Goal: Task Accomplishment & Management: Use online tool/utility

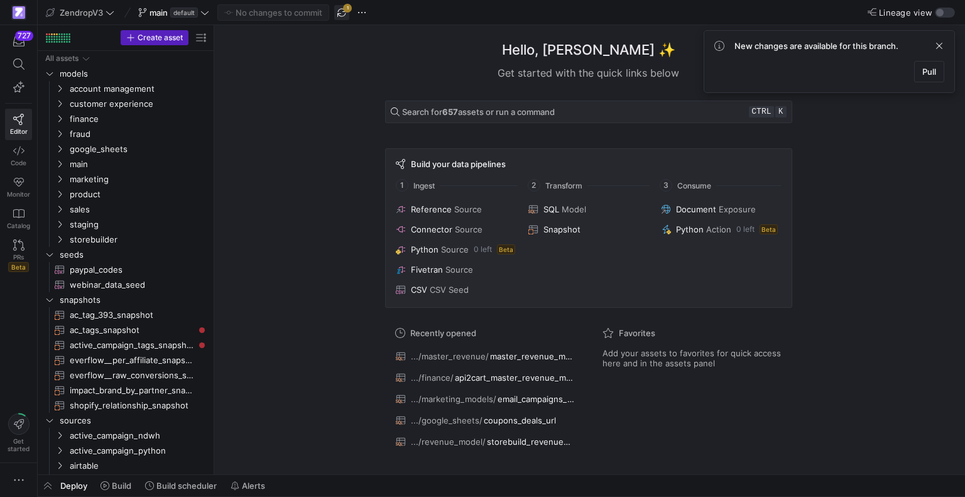
click at [337, 13] on span "button" at bounding box center [341, 12] width 15 height 15
click at [97, 149] on span "google_sheets" at bounding box center [123, 149] width 107 height 14
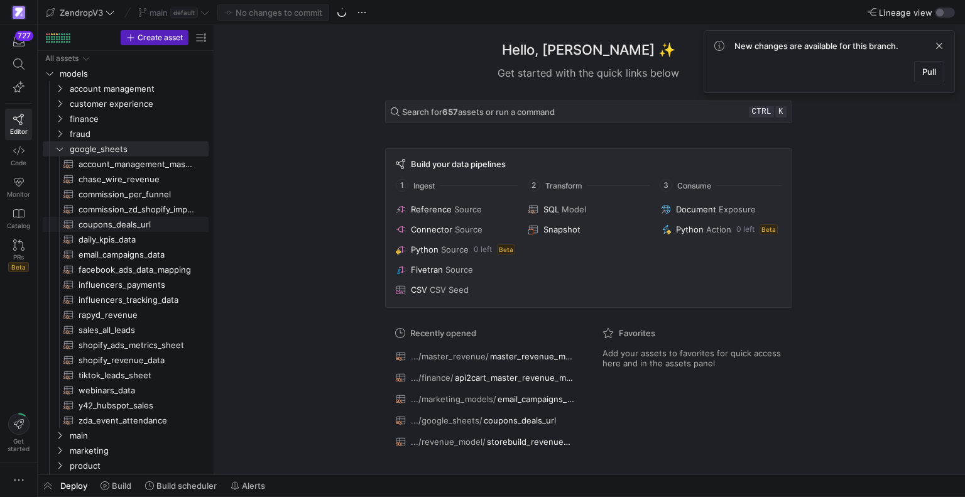
drag, startPoint x: 123, startPoint y: 222, endPoint x: 754, endPoint y: 492, distance: 686.1
click at [123, 223] on span "coupons_deals_url​​​​​​​​​​" at bounding box center [137, 224] width 116 height 14
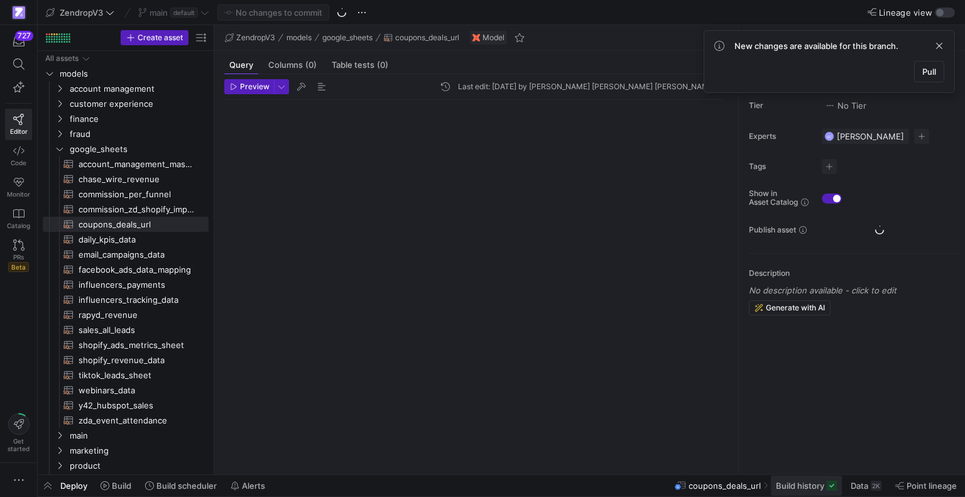
click at [822, 485] on span "Build history" at bounding box center [800, 486] width 48 height 10
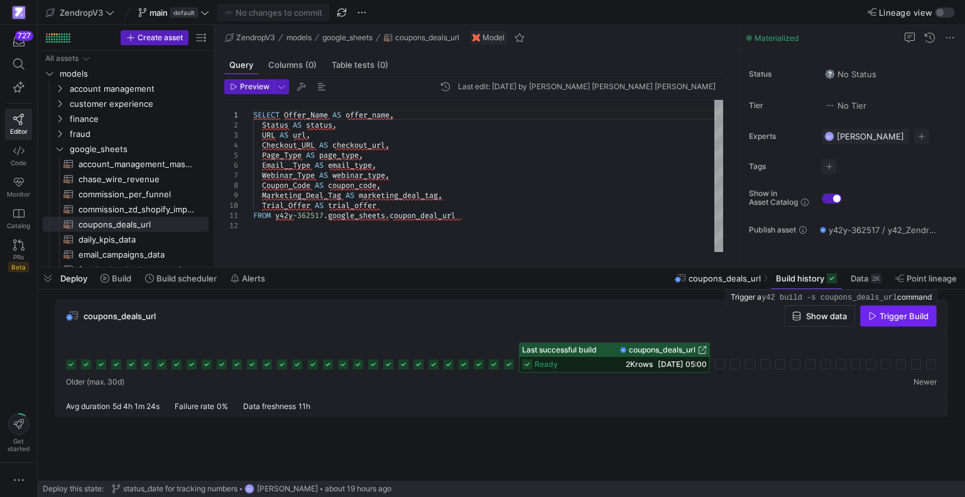
click at [884, 321] on span "button" at bounding box center [898, 316] width 75 height 20
click at [63, 148] on icon "Press SPACE to select this row." at bounding box center [59, 149] width 9 height 8
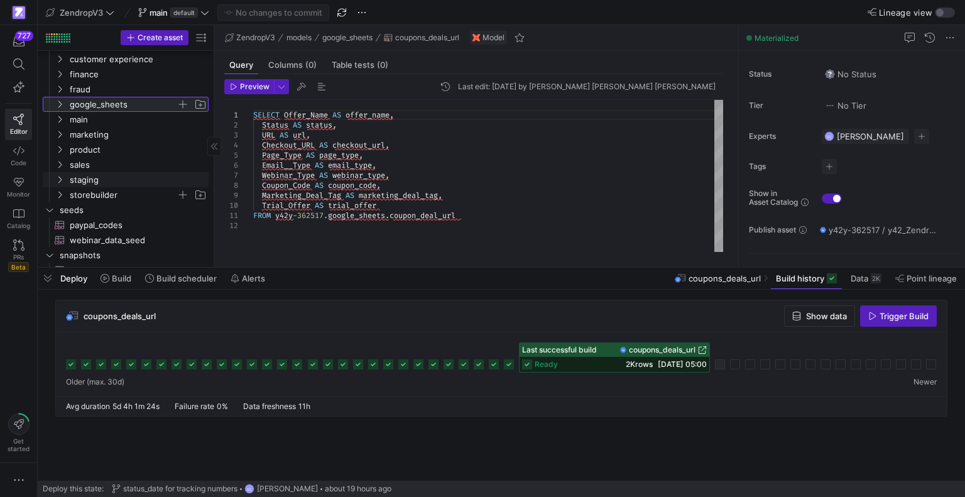
scroll to position [63, 0]
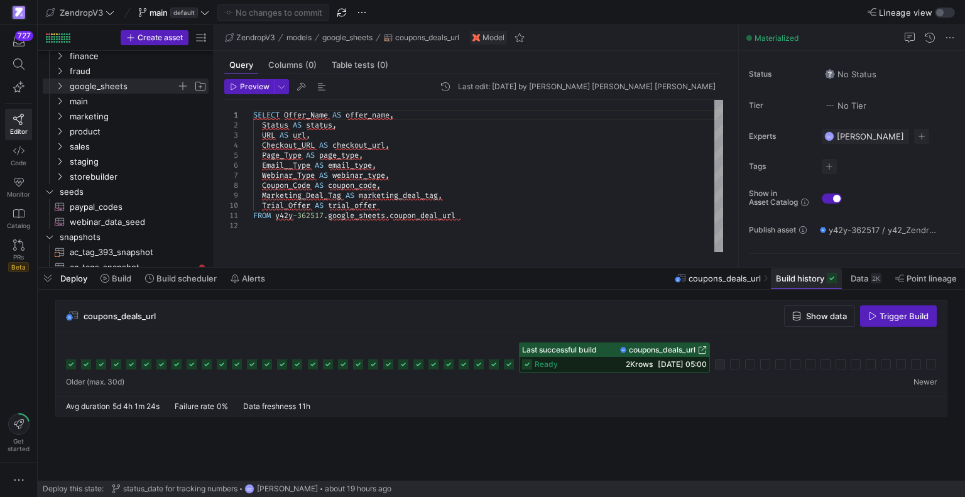
click at [806, 283] on span at bounding box center [806, 278] width 71 height 20
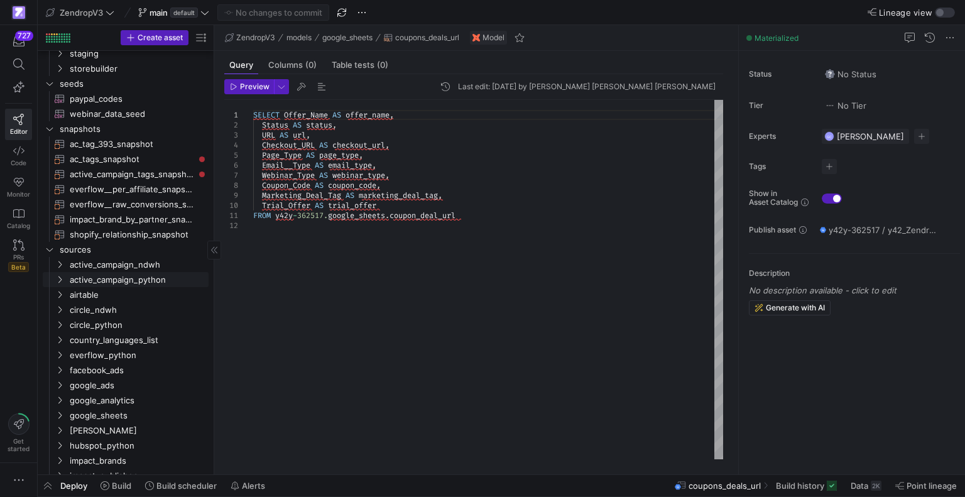
scroll to position [314, 0]
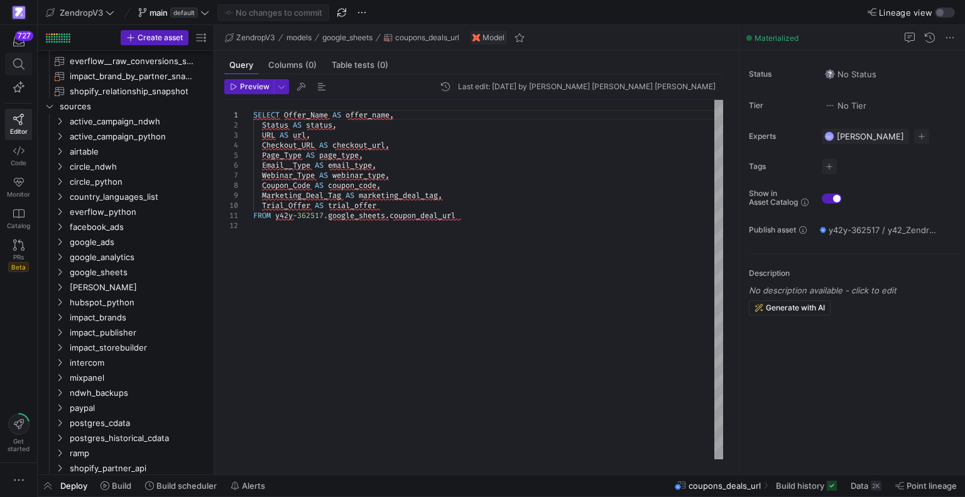
click at [13, 62] on icon at bounding box center [18, 63] width 11 height 11
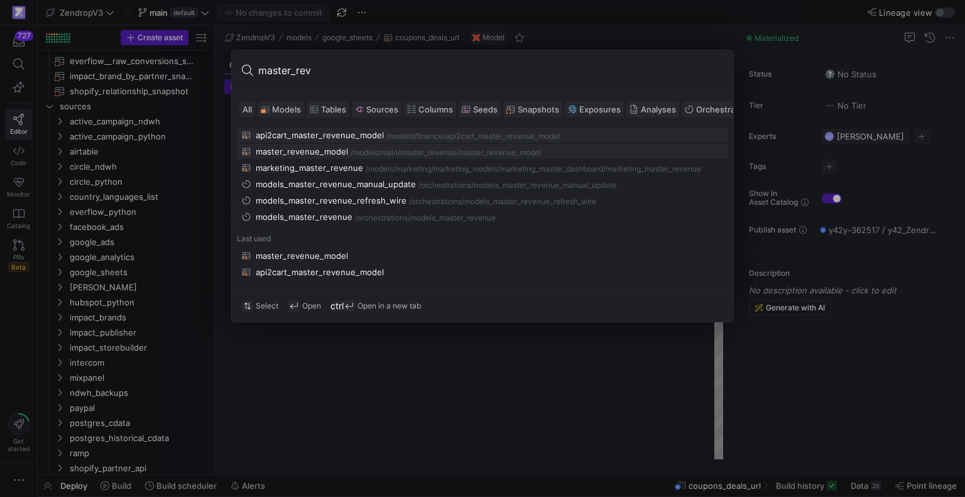
type input "master_rev"
click at [370, 151] on div "/models/" at bounding box center [366, 152] width 30 height 9
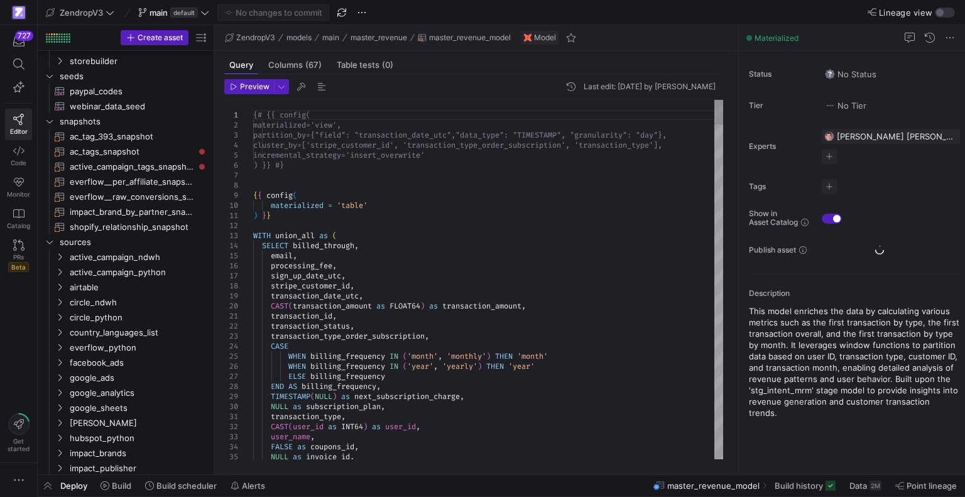
scroll to position [226, 0]
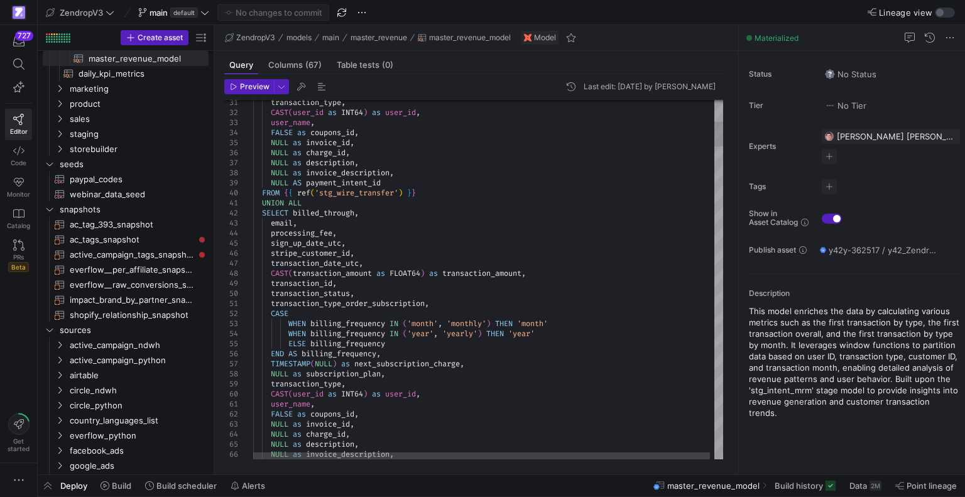
type textarea "UNION ALL SELECT billed_through, email, processing_fee, sign_up_date_utc, strip…"
type textarea "c"
type textarea "user_name, FALSE as coupons_id, NULL as invoice_id, NULL as charge_id, NULL as …"
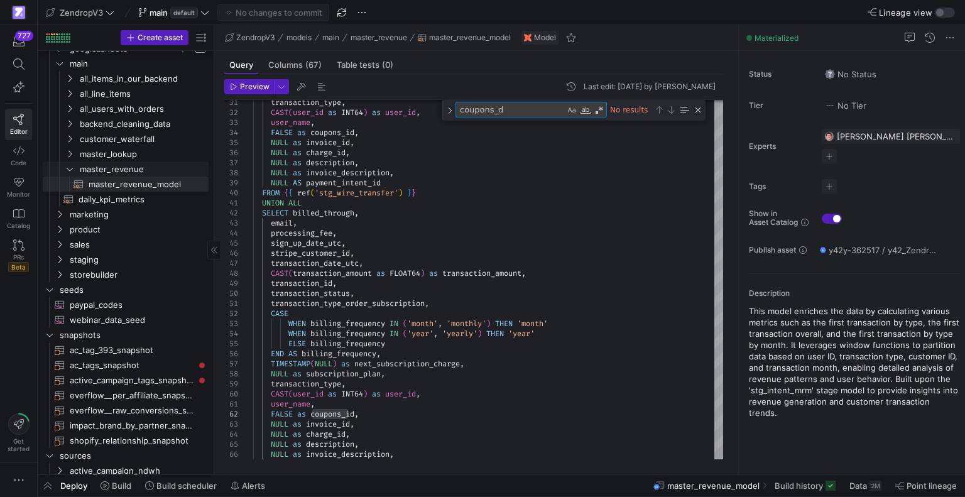
scroll to position [82, 0]
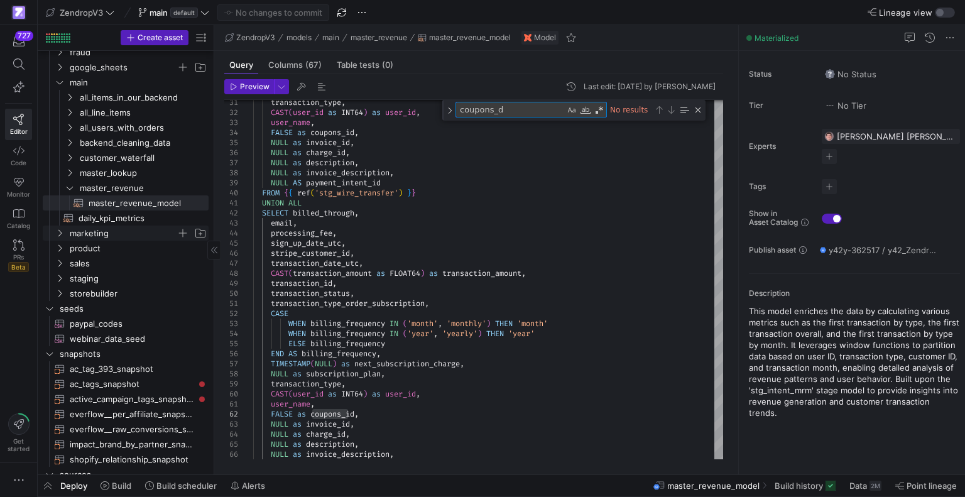
type textarea "coupons_d"
click at [105, 237] on span "marketing" at bounding box center [123, 233] width 107 height 14
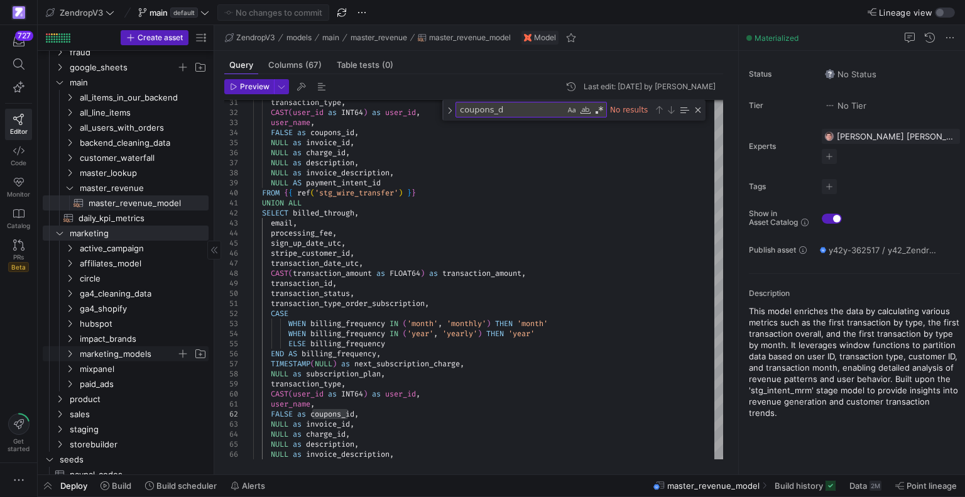
click at [143, 353] on span "marketing_models" at bounding box center [128, 354] width 97 height 14
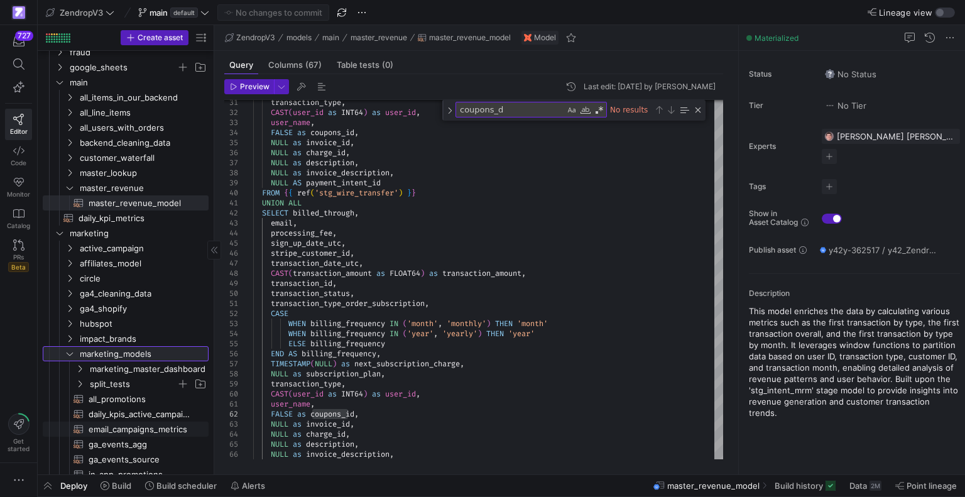
scroll to position [145, 0]
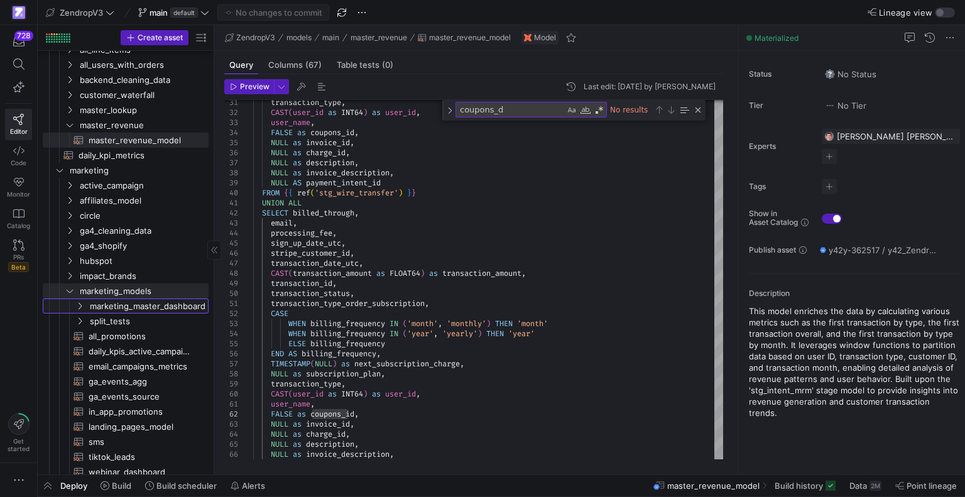
click at [158, 298] on link "marketing_master_dashboard" at bounding box center [126, 305] width 166 height 15
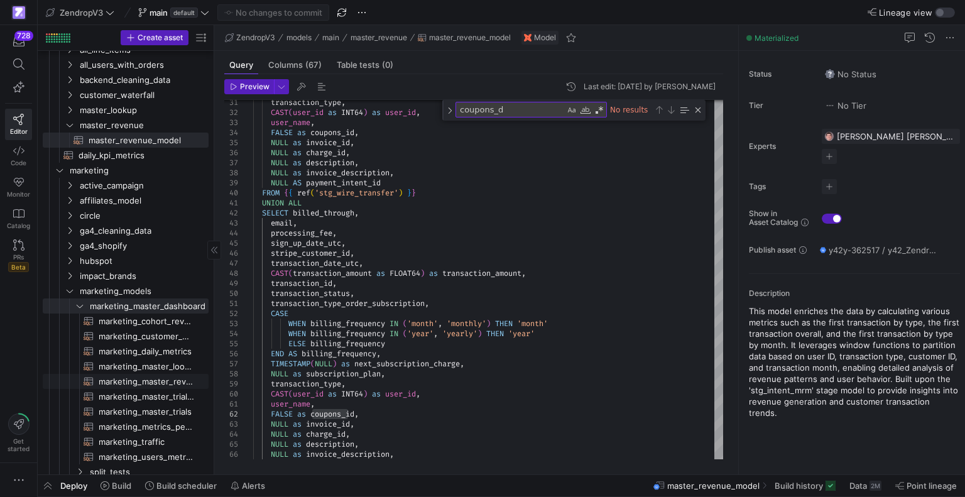
click at [146, 379] on span "marketing_master_revenue​​​​​​​​​​" at bounding box center [147, 382] width 96 height 14
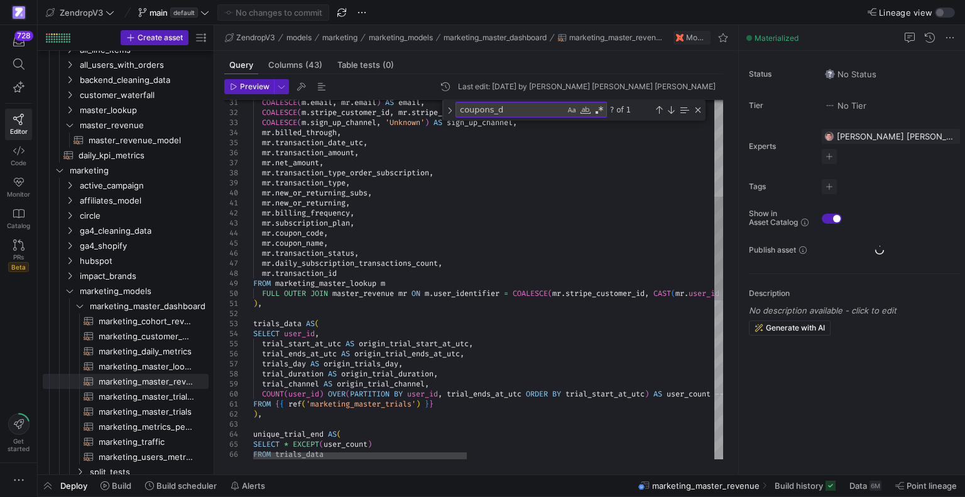
click at [518, 107] on textarea "coupons_d" at bounding box center [510, 109] width 109 height 14
type textarea "FROM {{ref('coupons_deals_url')}} GROUP BY coupon_code ), new_plans_channel AS …"
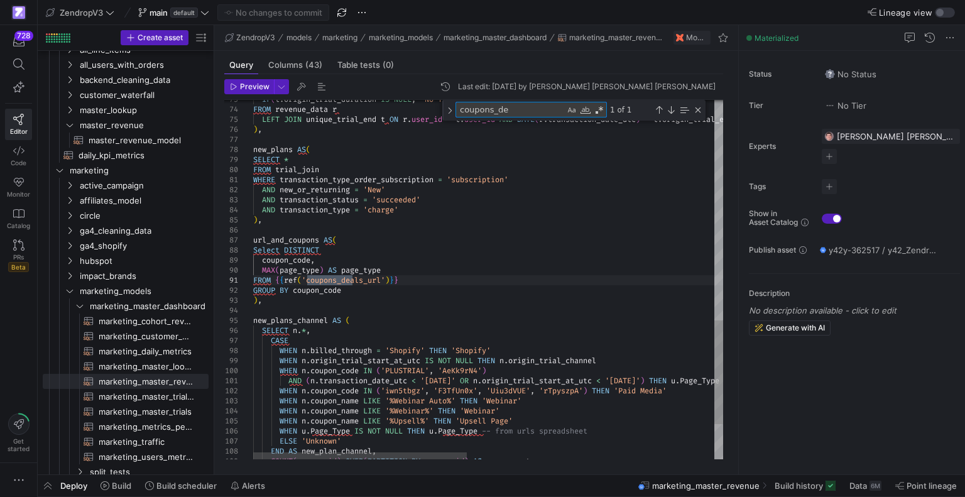
type textarea "coupons_de"
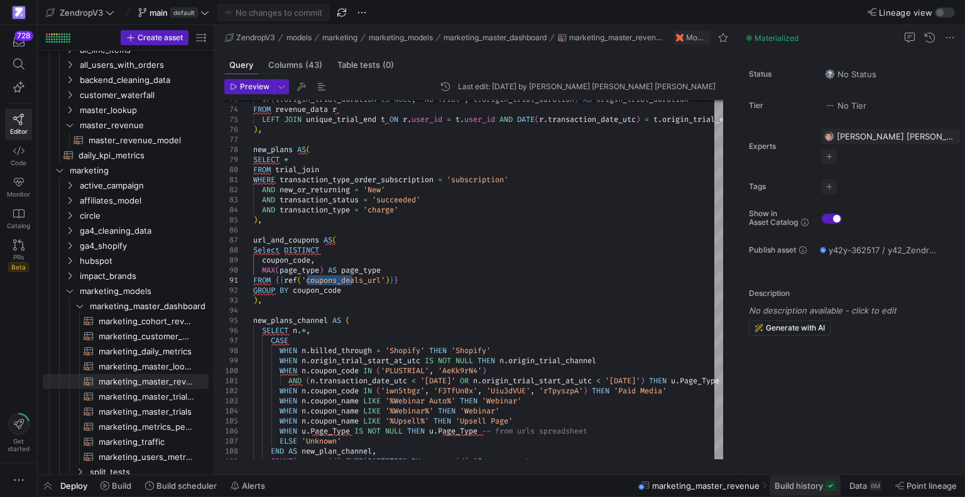
click at [807, 491] on span at bounding box center [805, 486] width 71 height 20
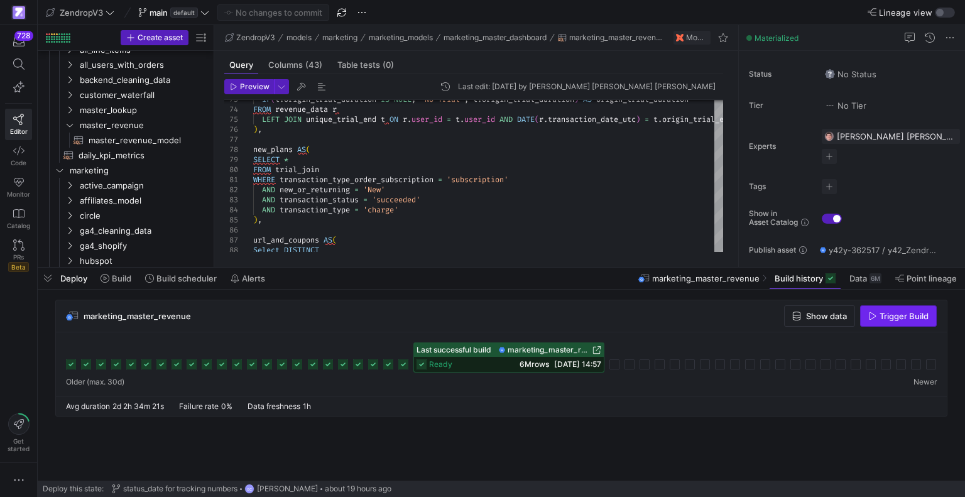
click at [880, 318] on span "Trigger Build" at bounding box center [904, 316] width 49 height 10
click at [811, 285] on span at bounding box center [805, 278] width 71 height 20
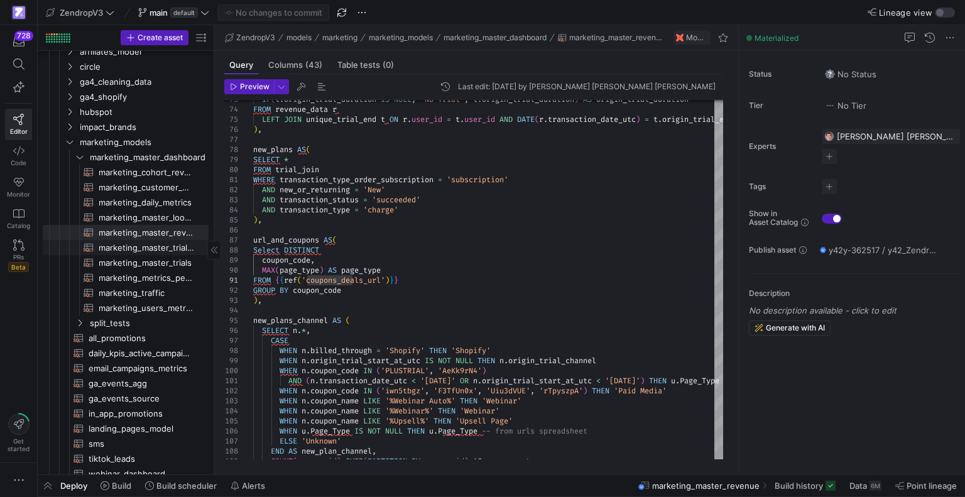
scroll to position [314, 0]
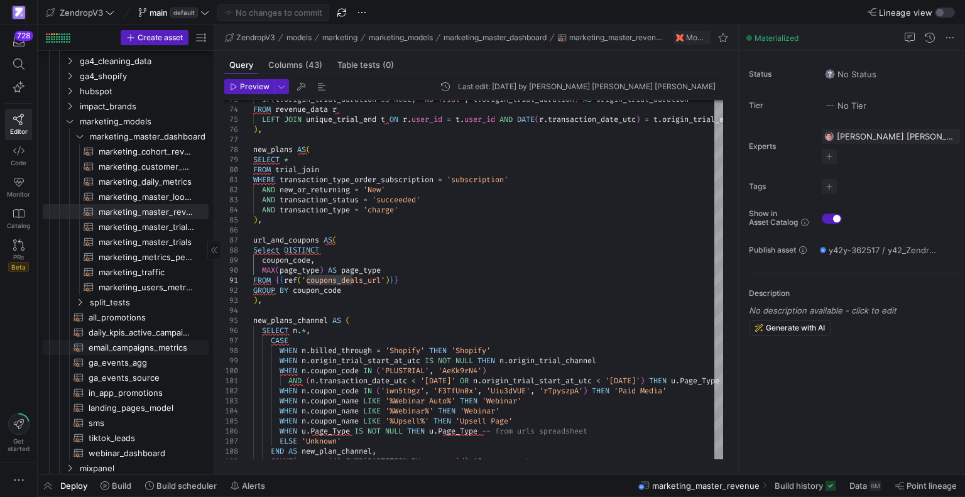
click at [102, 346] on span "email_campaigns_metrics​​​​​​​​​​" at bounding box center [142, 348] width 106 height 14
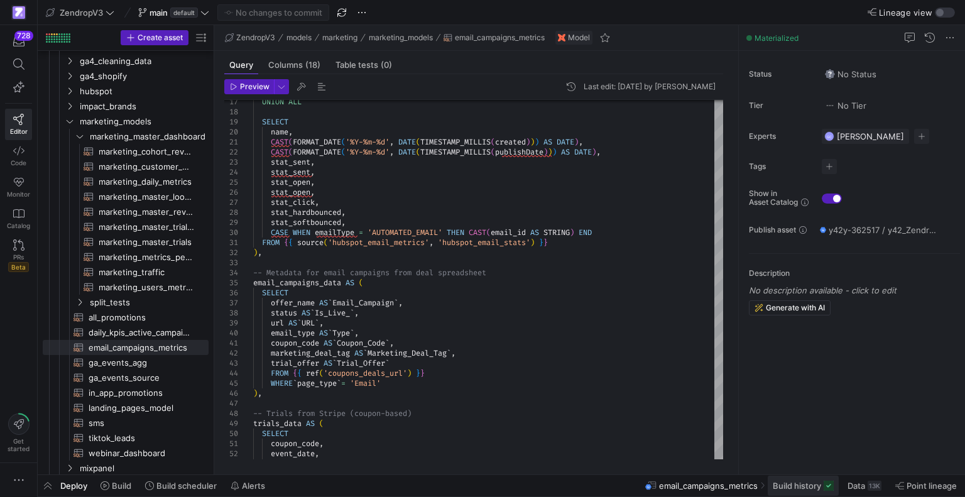
click at [811, 489] on span "Build history" at bounding box center [797, 486] width 48 height 10
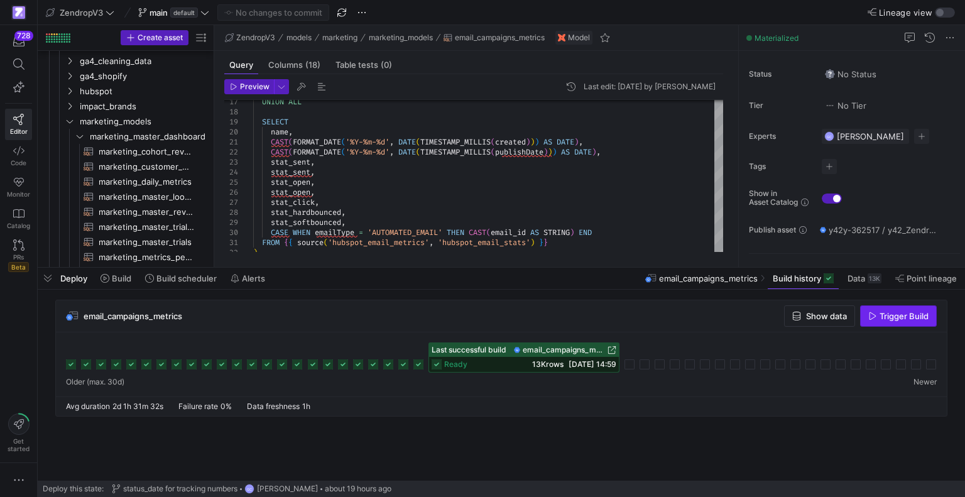
click at [890, 317] on span "Trigger Build" at bounding box center [904, 316] width 49 height 10
click at [817, 281] on span "Build history" at bounding box center [797, 278] width 48 height 10
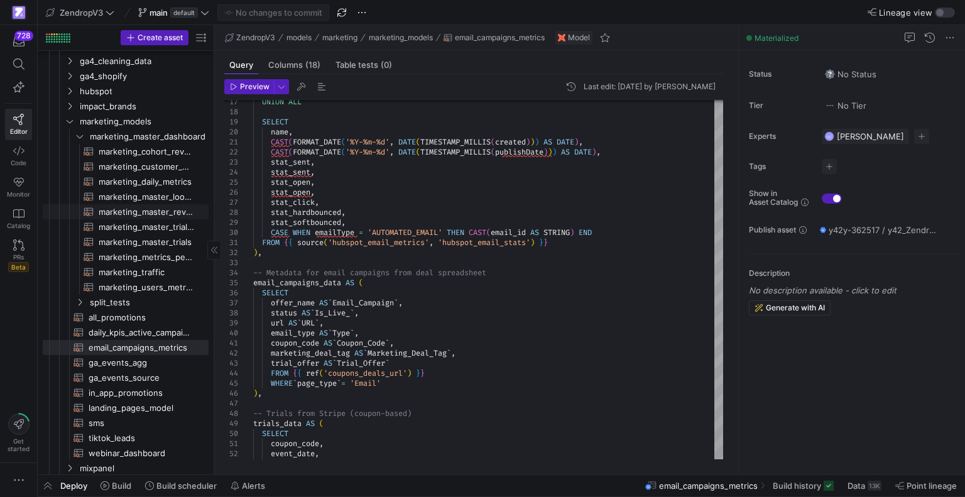
click at [134, 213] on span "marketing_master_revenue​​​​​​​​​​" at bounding box center [147, 212] width 96 height 14
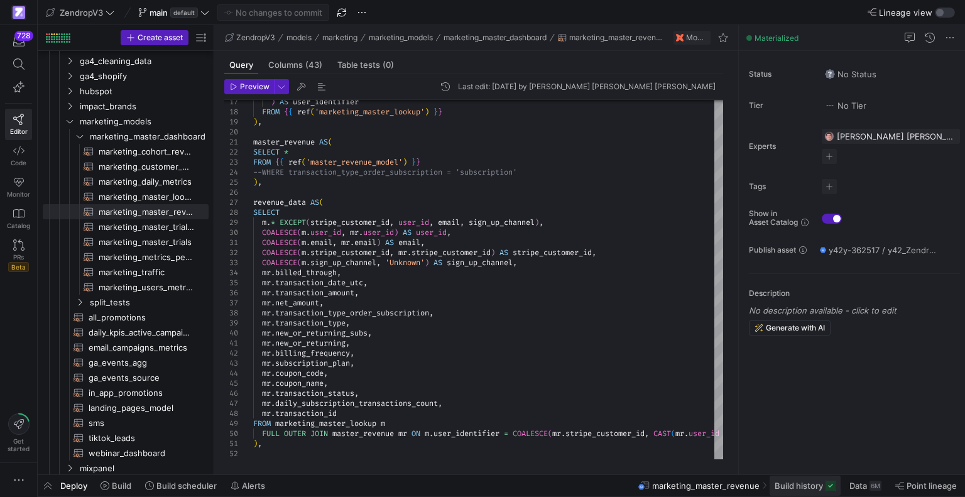
click at [814, 488] on span "Build history" at bounding box center [799, 486] width 48 height 10
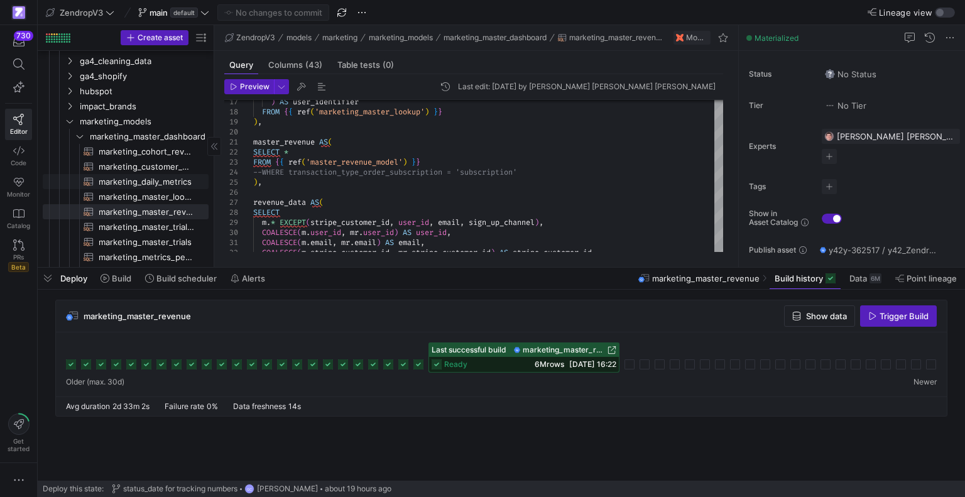
click at [150, 178] on span "marketing_daily_metrics​​​​​​​​​​" at bounding box center [147, 182] width 96 height 14
type textarea "{{ config( materialized='table', partition_by={ "field": "date", "data_type": "…"
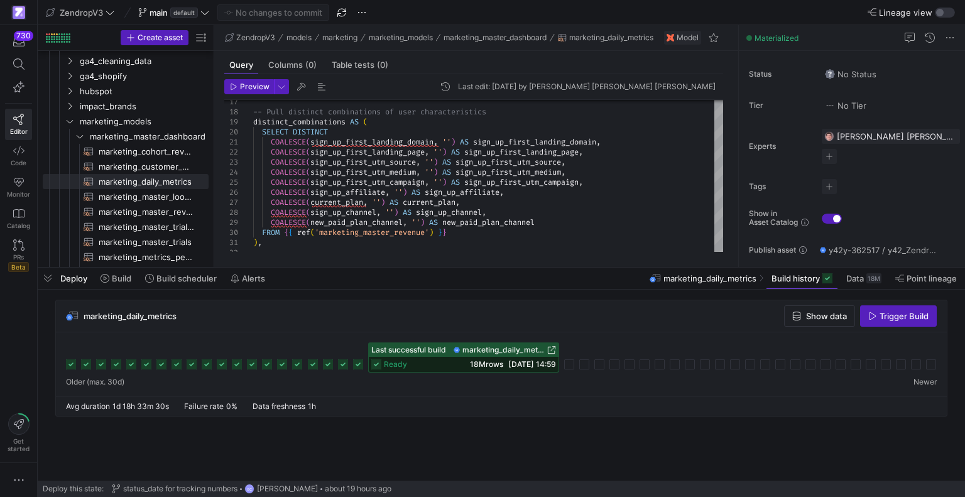
click at [895, 319] on span "Trigger Build" at bounding box center [904, 316] width 49 height 10
click at [571, 424] on cdk-virtual-scroll-viewport "marketing_daily_metrics Show data Trigger Build" at bounding box center [502, 390] width 928 height 181
